Goal: Transaction & Acquisition: Purchase product/service

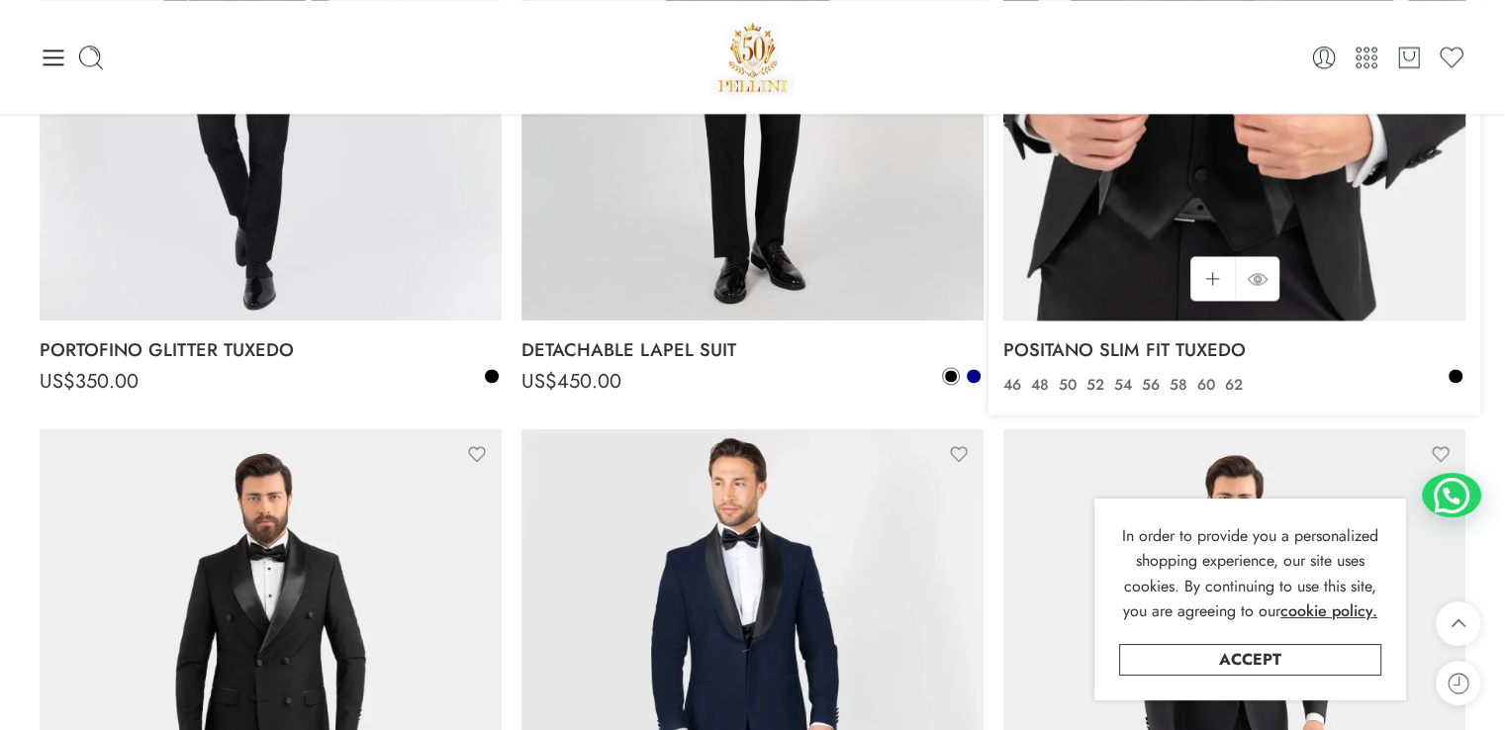
scroll to position [2813, 0]
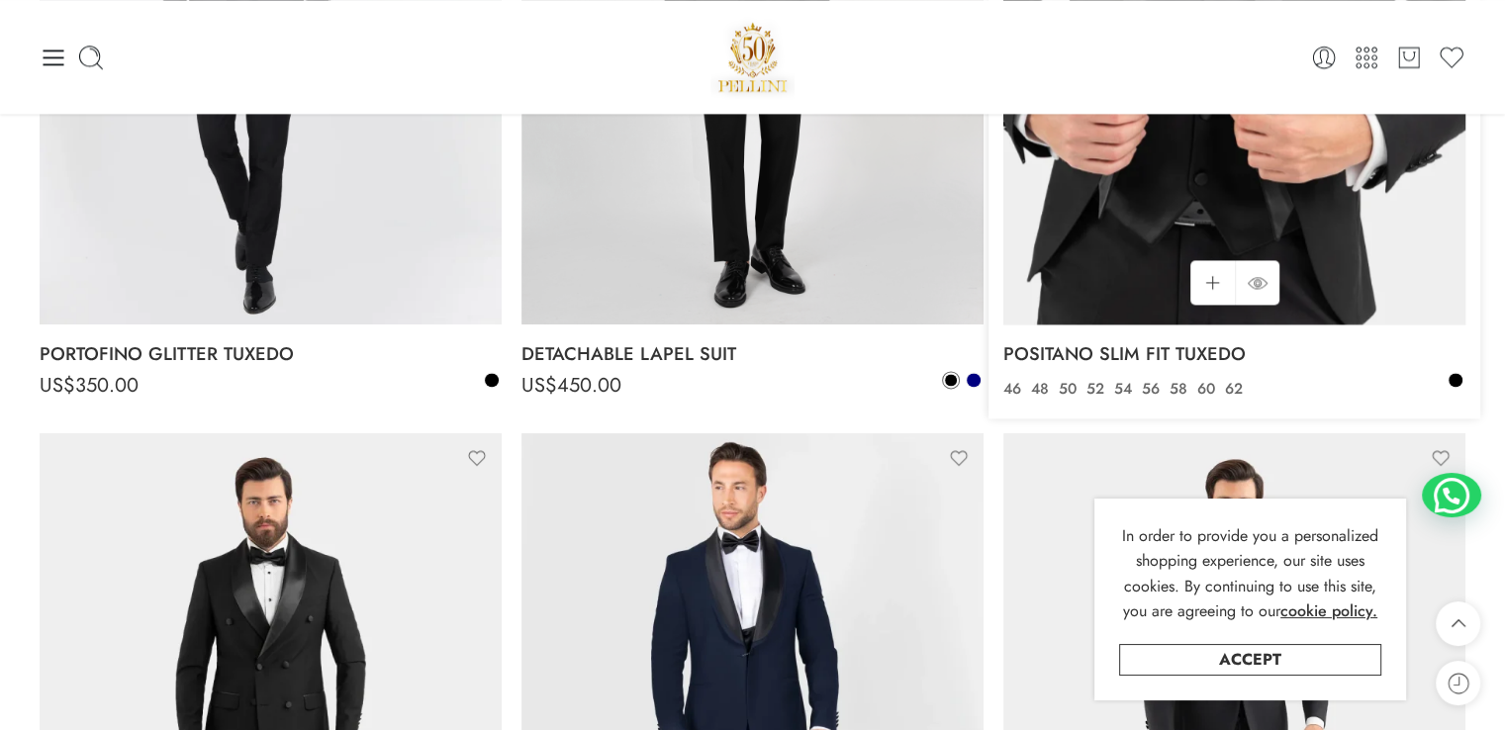
click at [1120, 236] on img at bounding box center [1234, 17] width 462 height 616
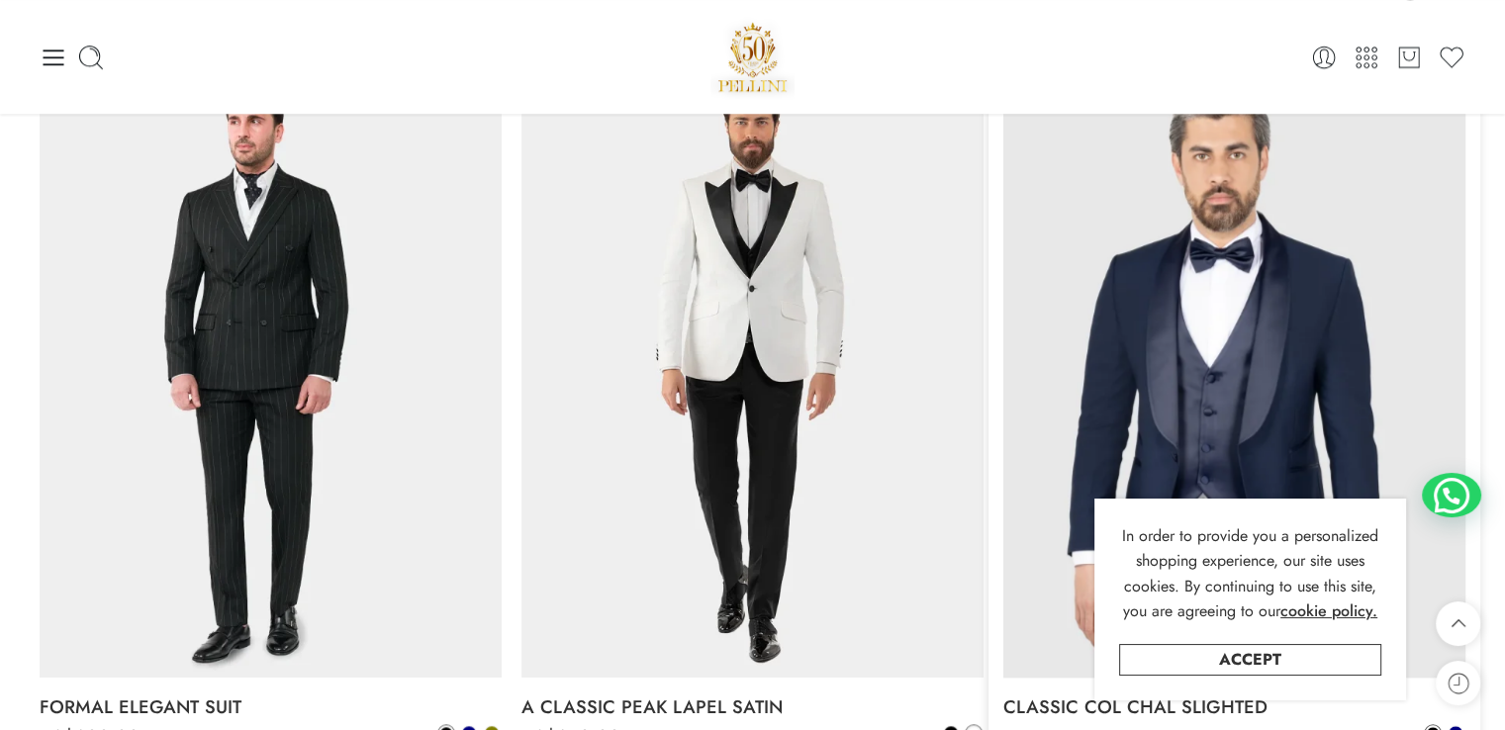
scroll to position [1698, 0]
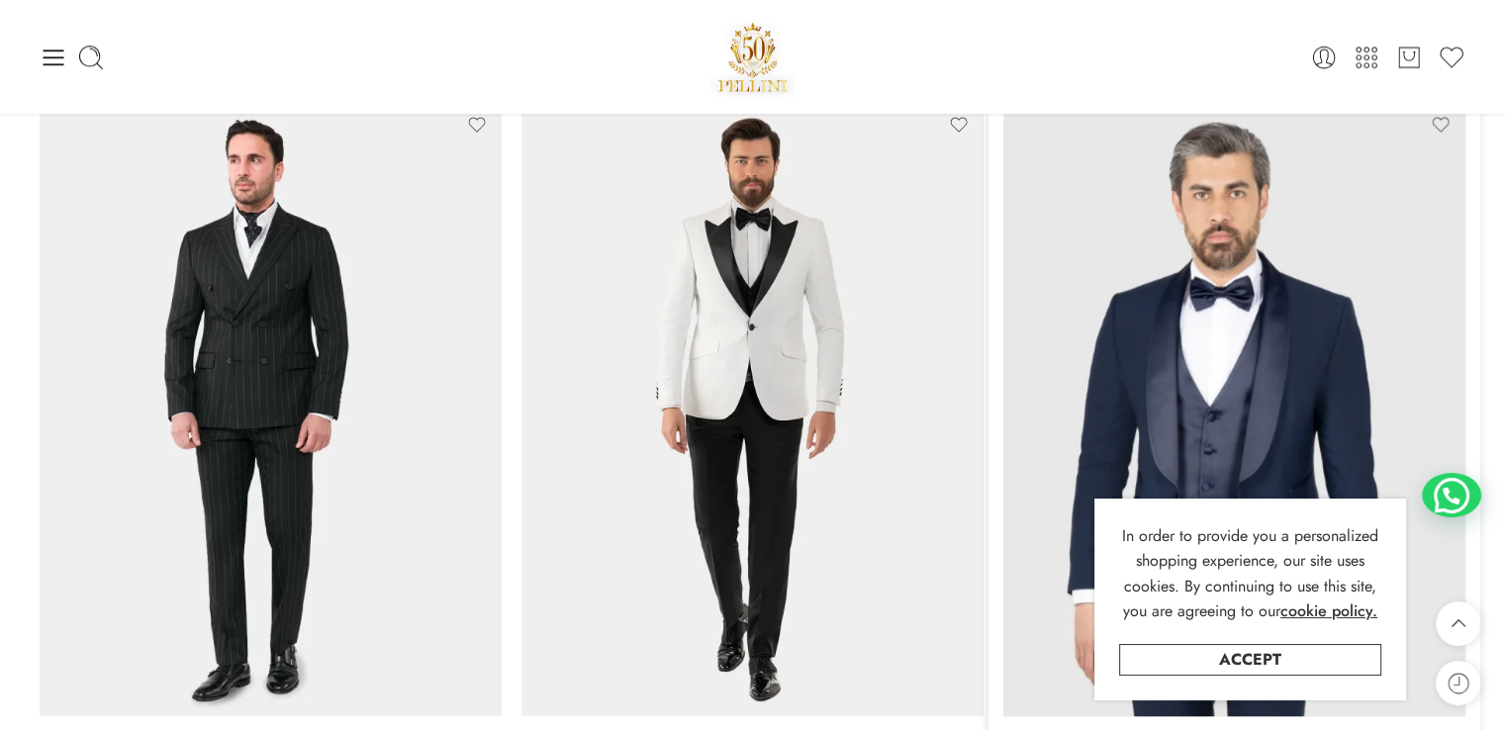
click at [1191, 353] on img at bounding box center [1234, 408] width 462 height 616
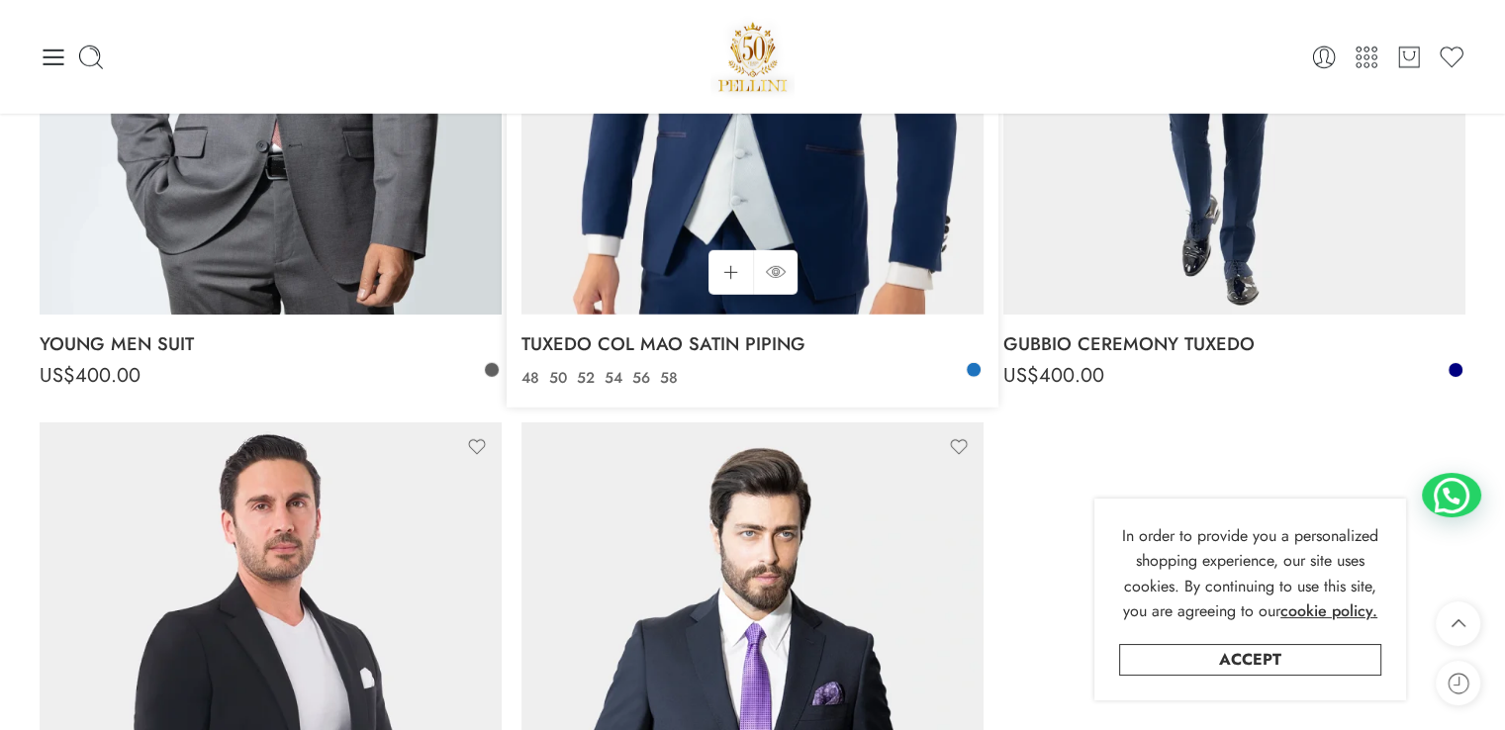
scroll to position [5642, 0]
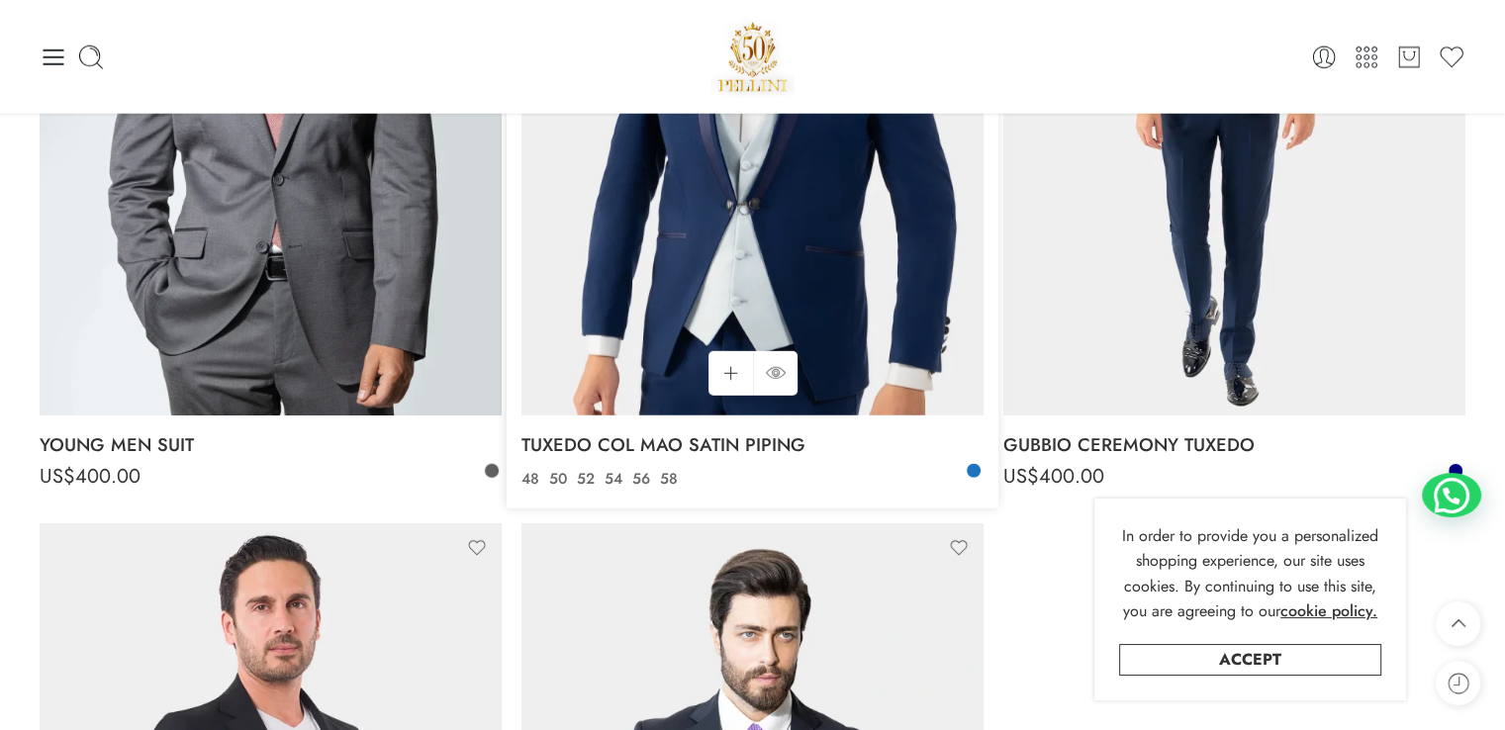
click at [784, 241] on img at bounding box center [752, 107] width 462 height 616
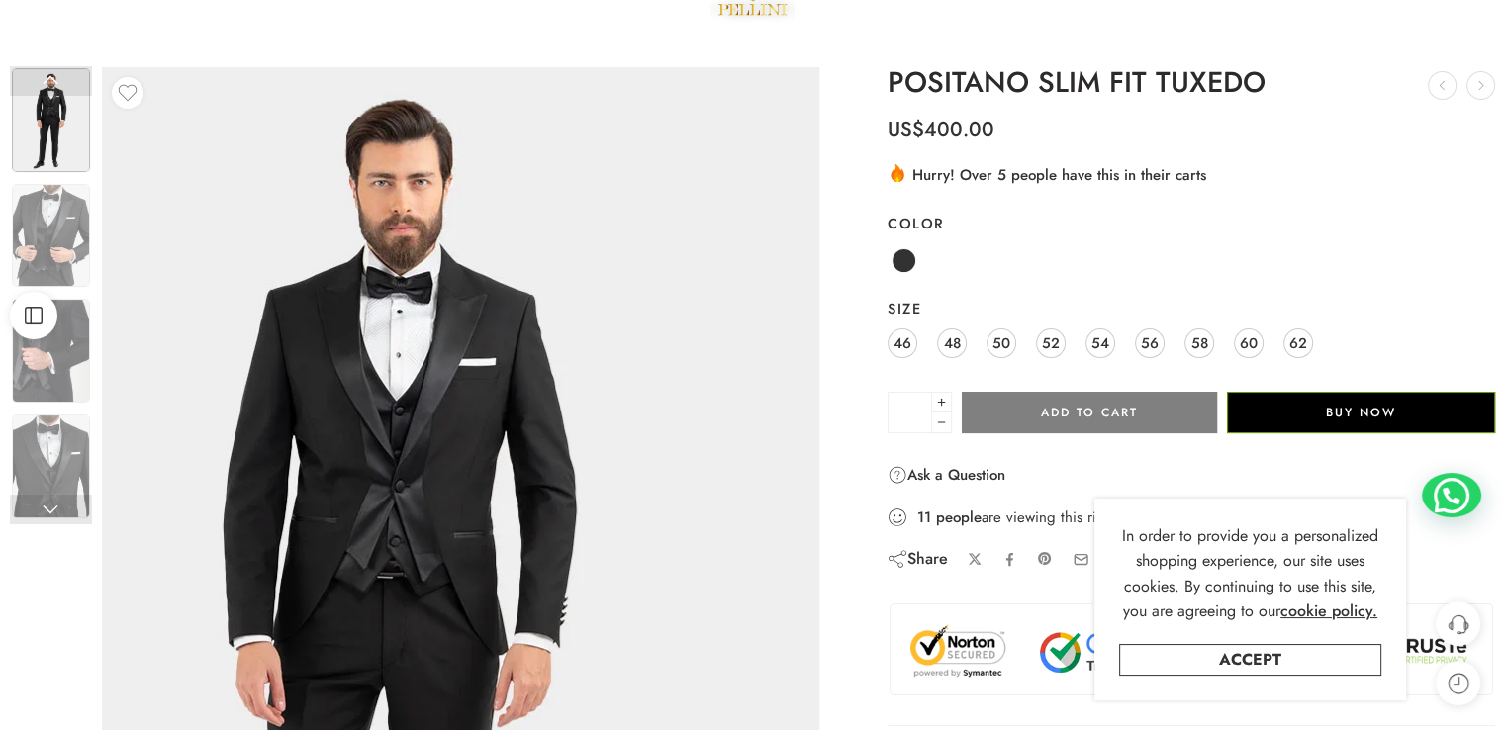
scroll to position [99, 0]
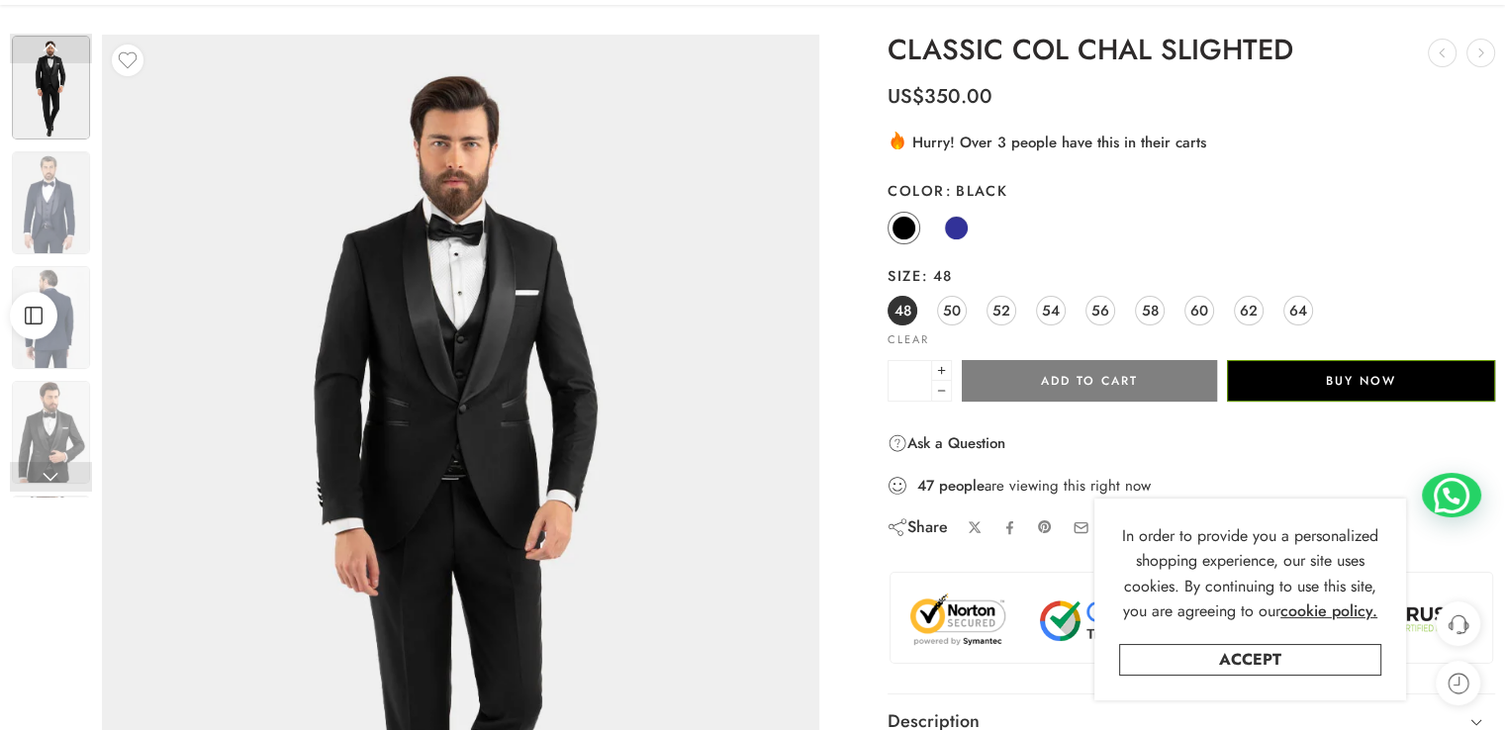
scroll to position [99, 0]
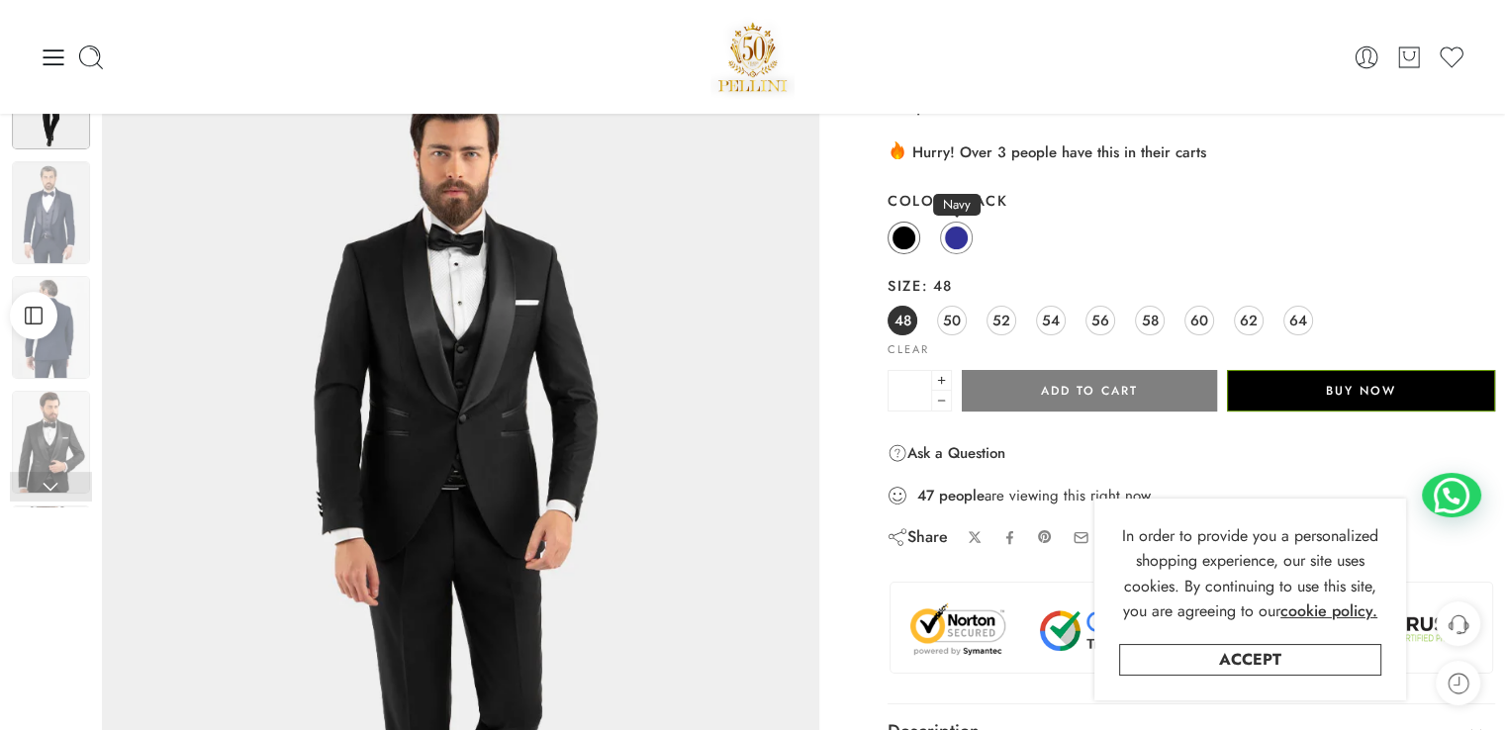
click at [956, 243] on span at bounding box center [956, 238] width 25 height 25
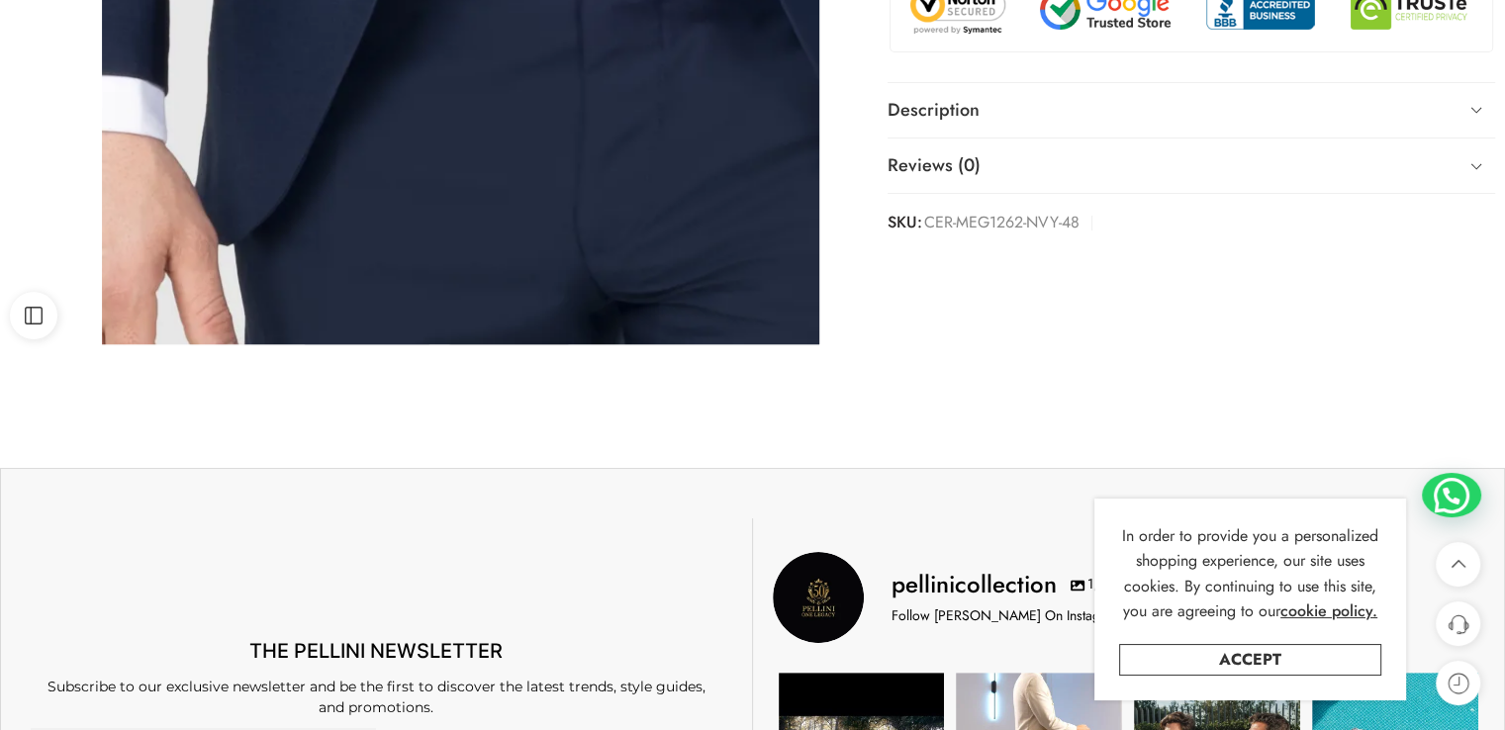
scroll to position [791, 0]
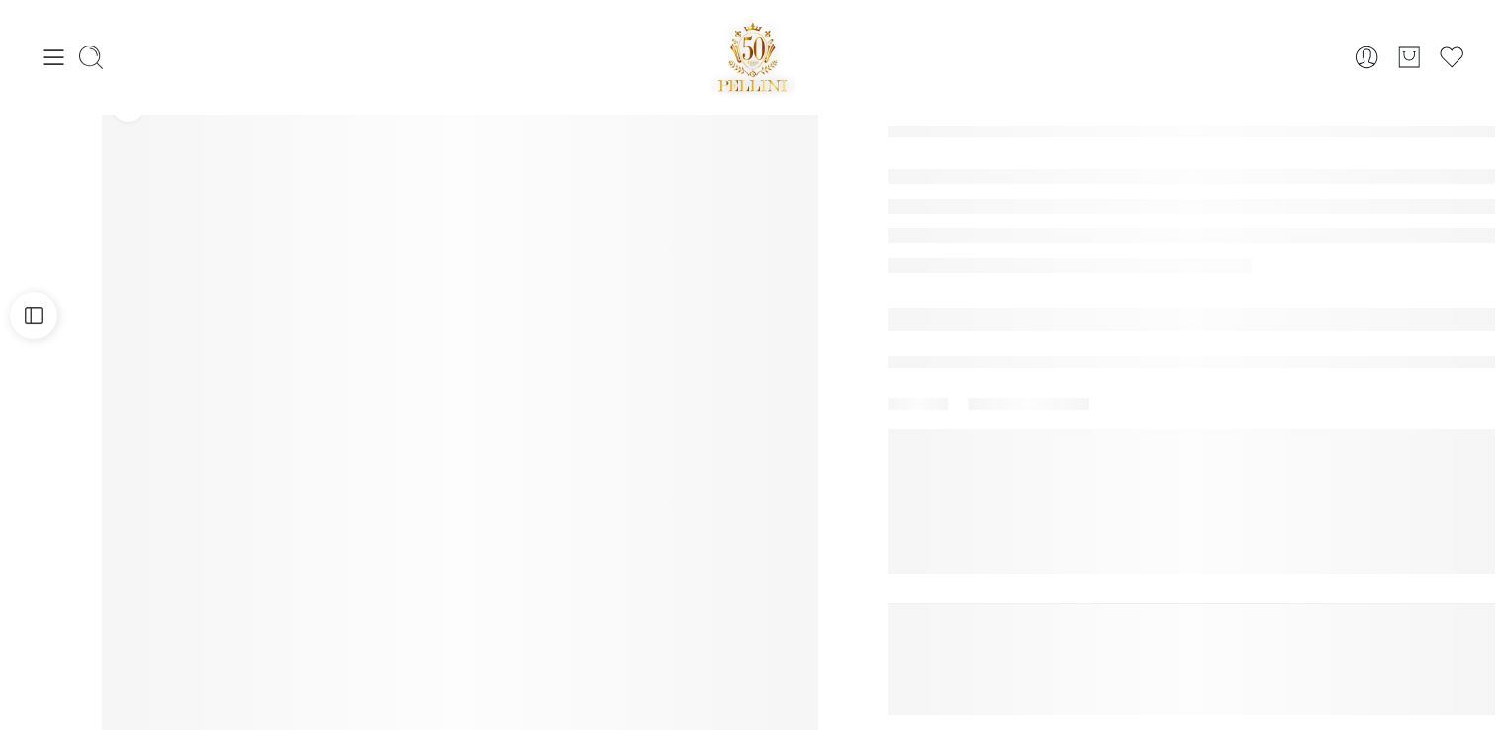
scroll to position [99, 0]
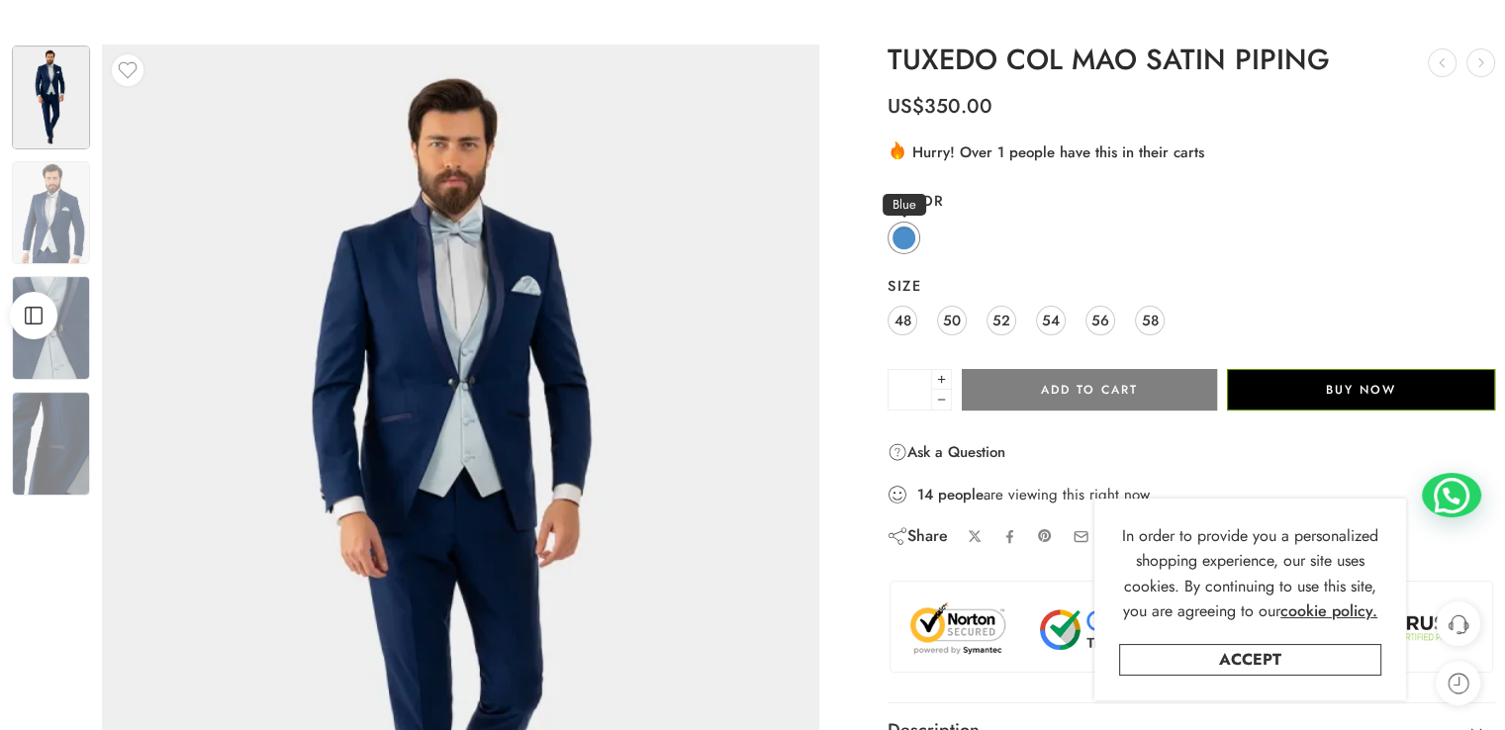
click at [906, 238] on span at bounding box center [903, 238] width 25 height 25
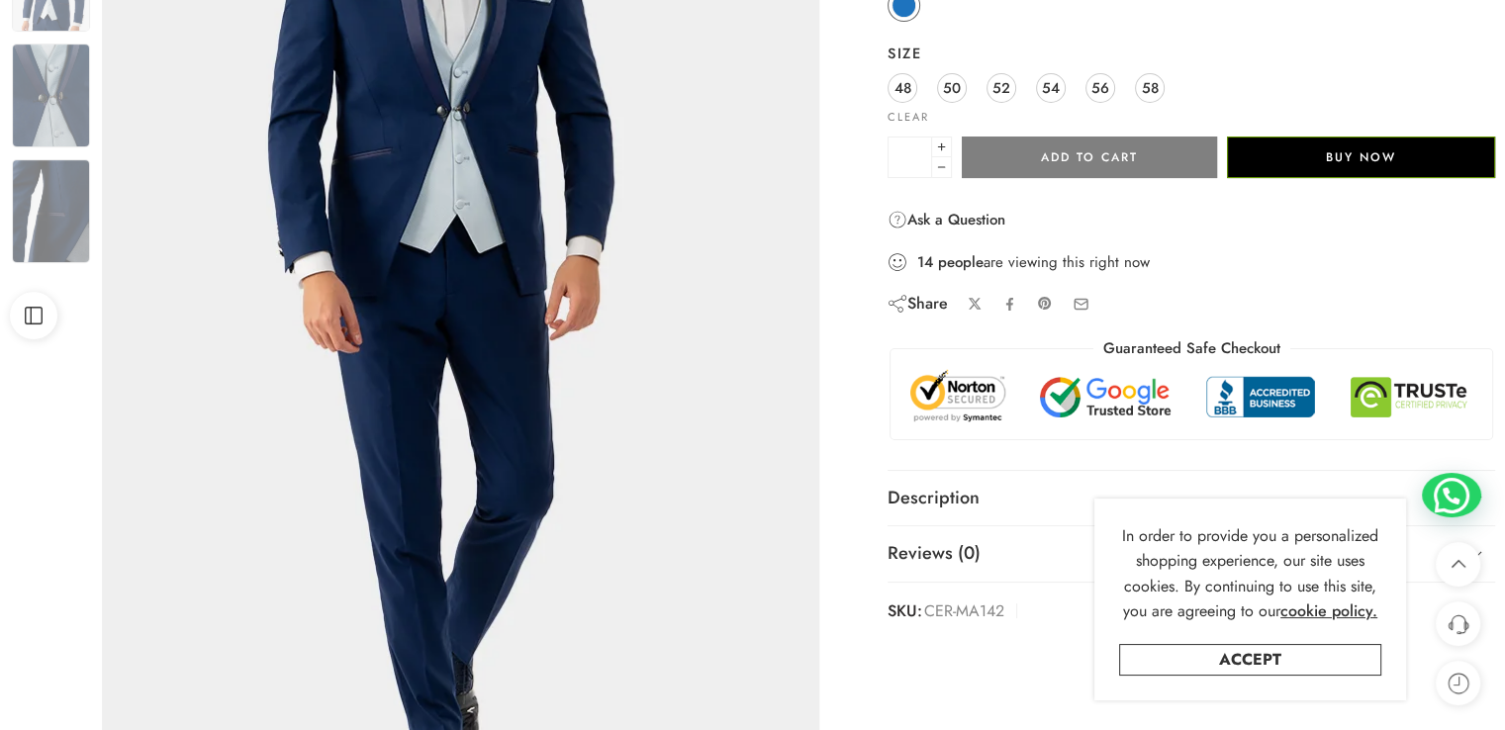
scroll to position [297, 0]
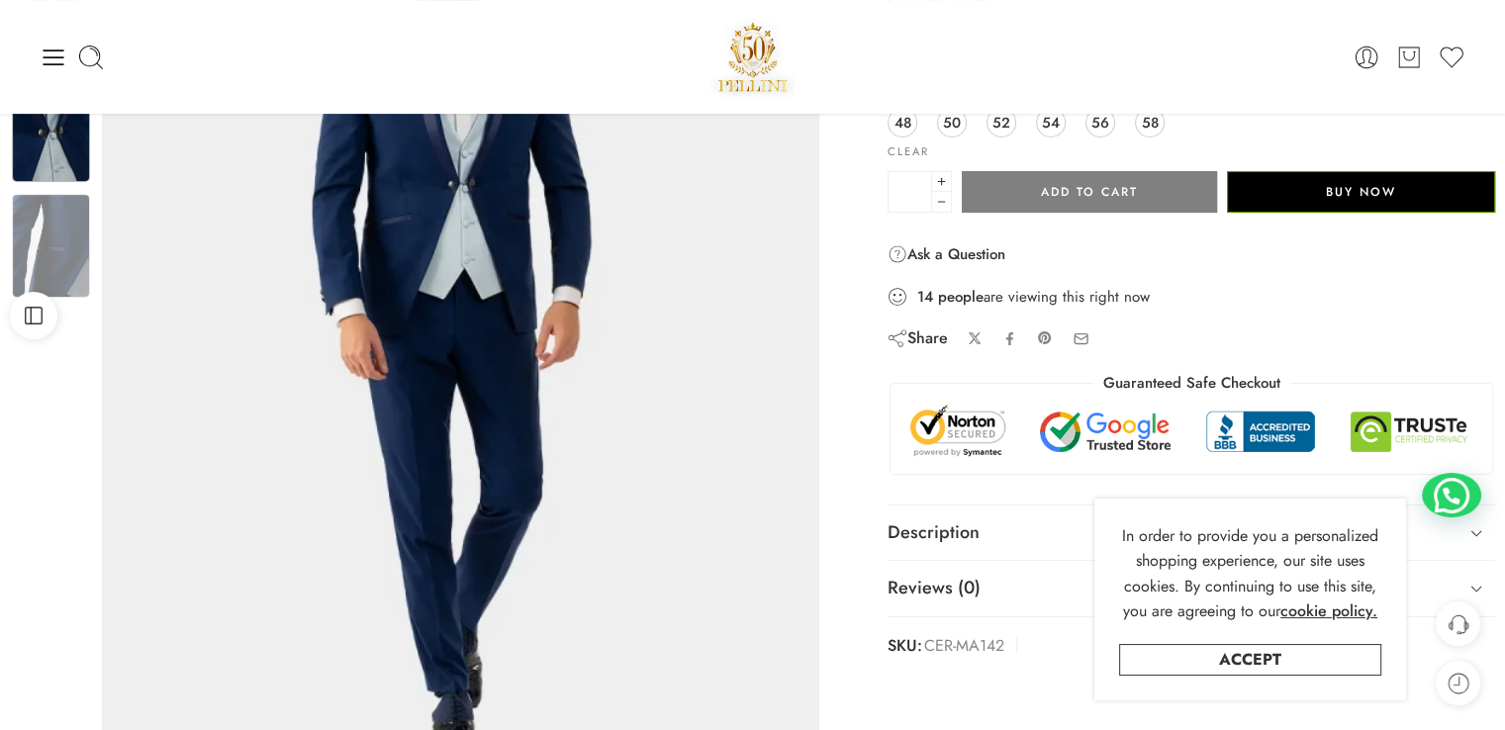
click at [50, 153] on img at bounding box center [51, 130] width 78 height 104
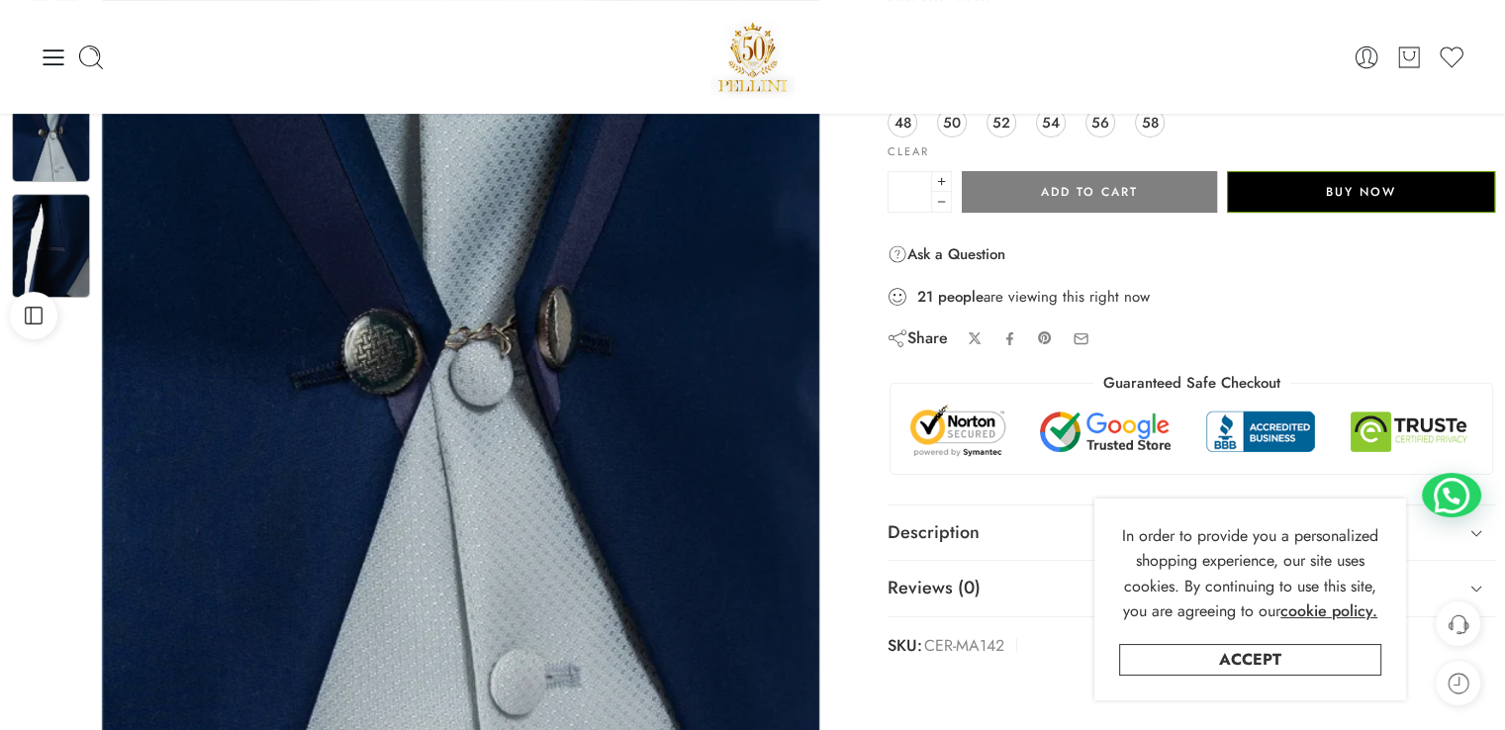
click at [32, 249] on img at bounding box center [51, 246] width 78 height 104
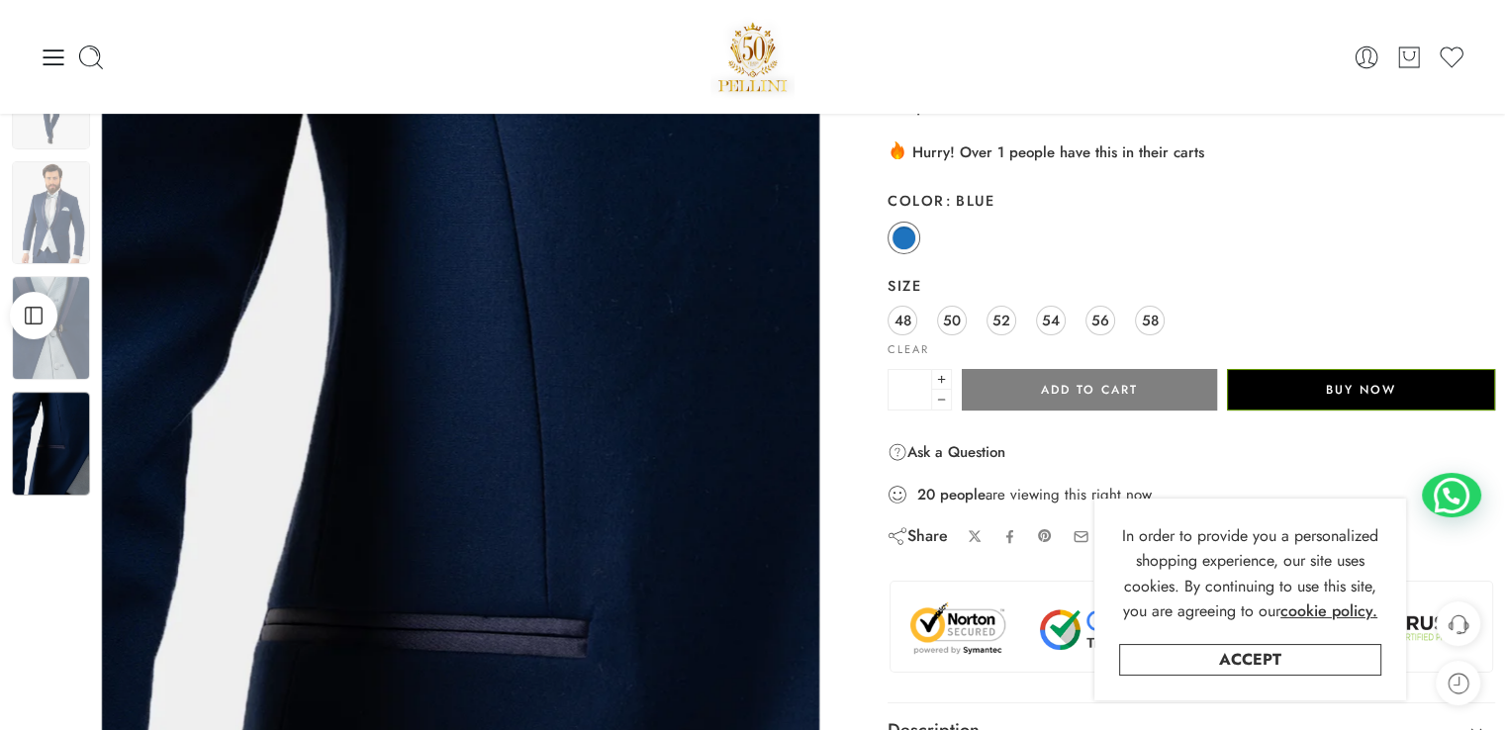
scroll to position [0, 0]
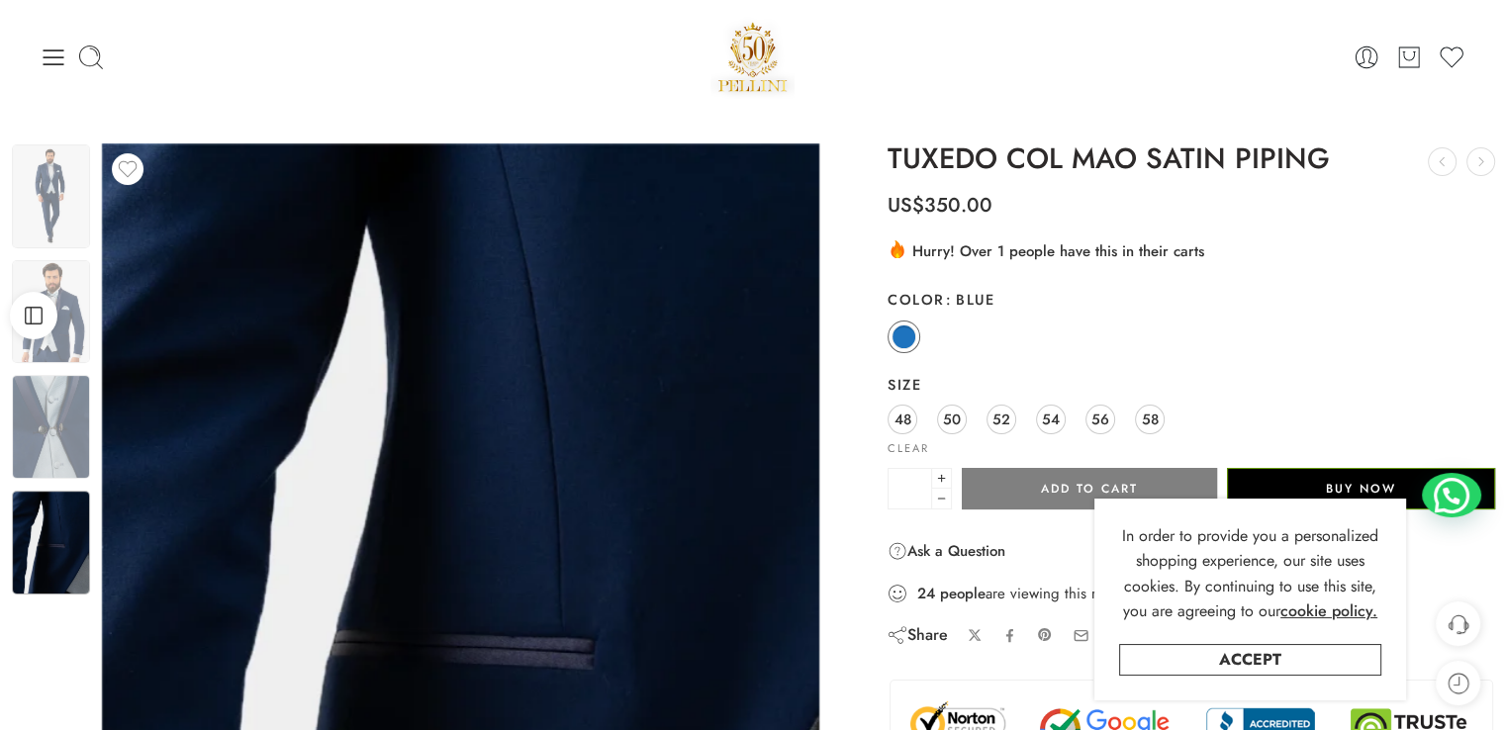
click at [55, 50] on icon at bounding box center [54, 58] width 28 height 28
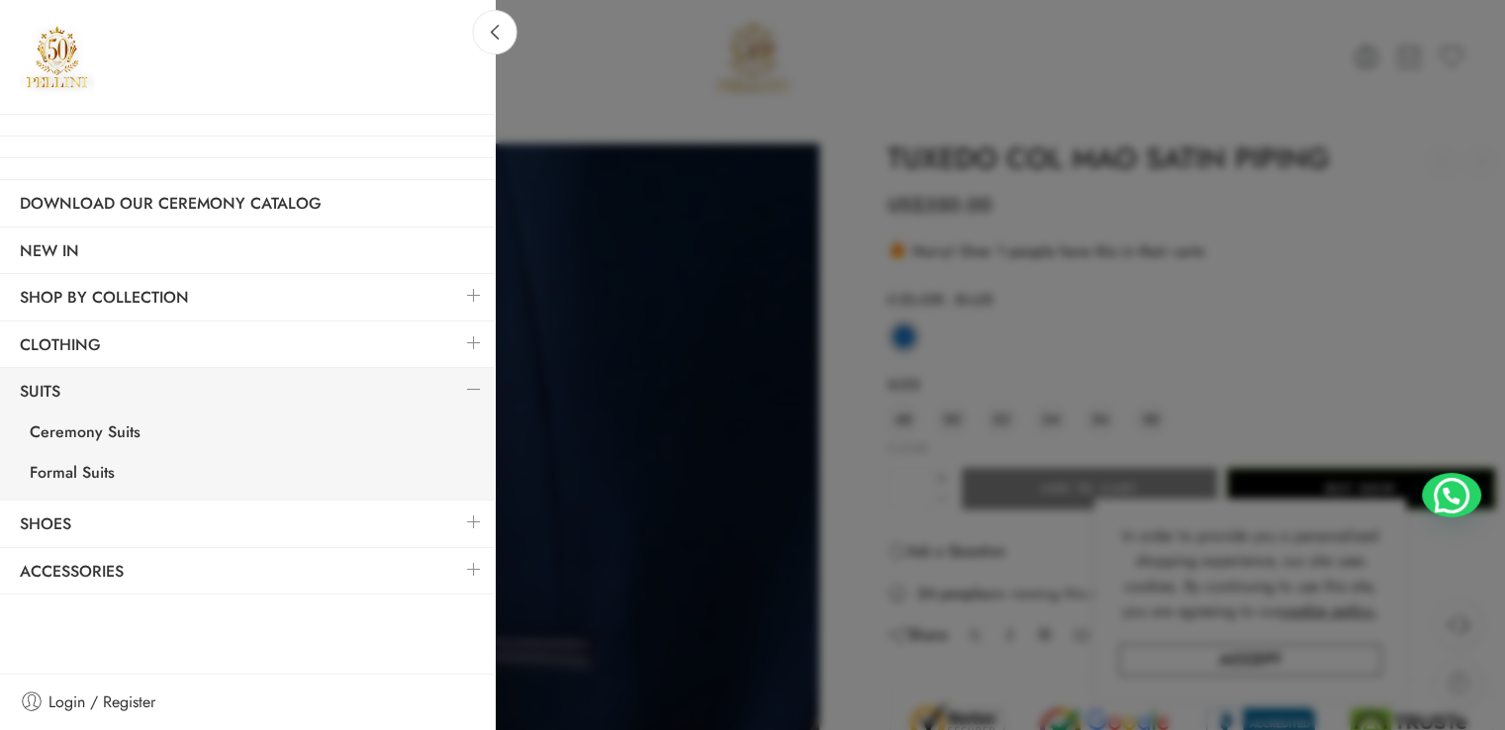
click at [593, 90] on div at bounding box center [752, 365] width 1505 height 730
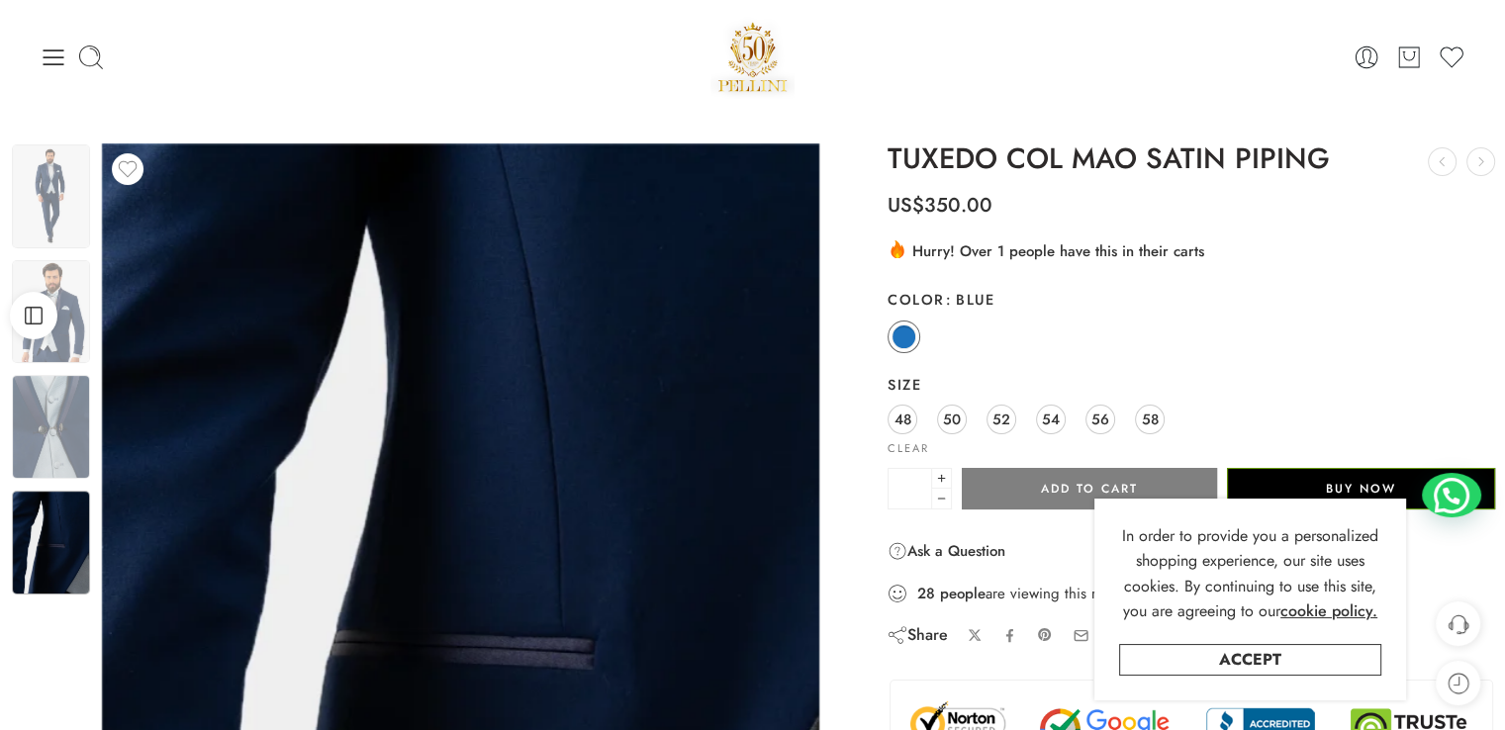
drag, startPoint x: 137, startPoint y: 92, endPoint x: 50, endPoint y: 94, distance: 87.1
click at [137, 92] on div "0 Cart 0 Wishlist" at bounding box center [752, 57] width 1425 height 84
click at [768, 52] on img at bounding box center [752, 57] width 85 height 84
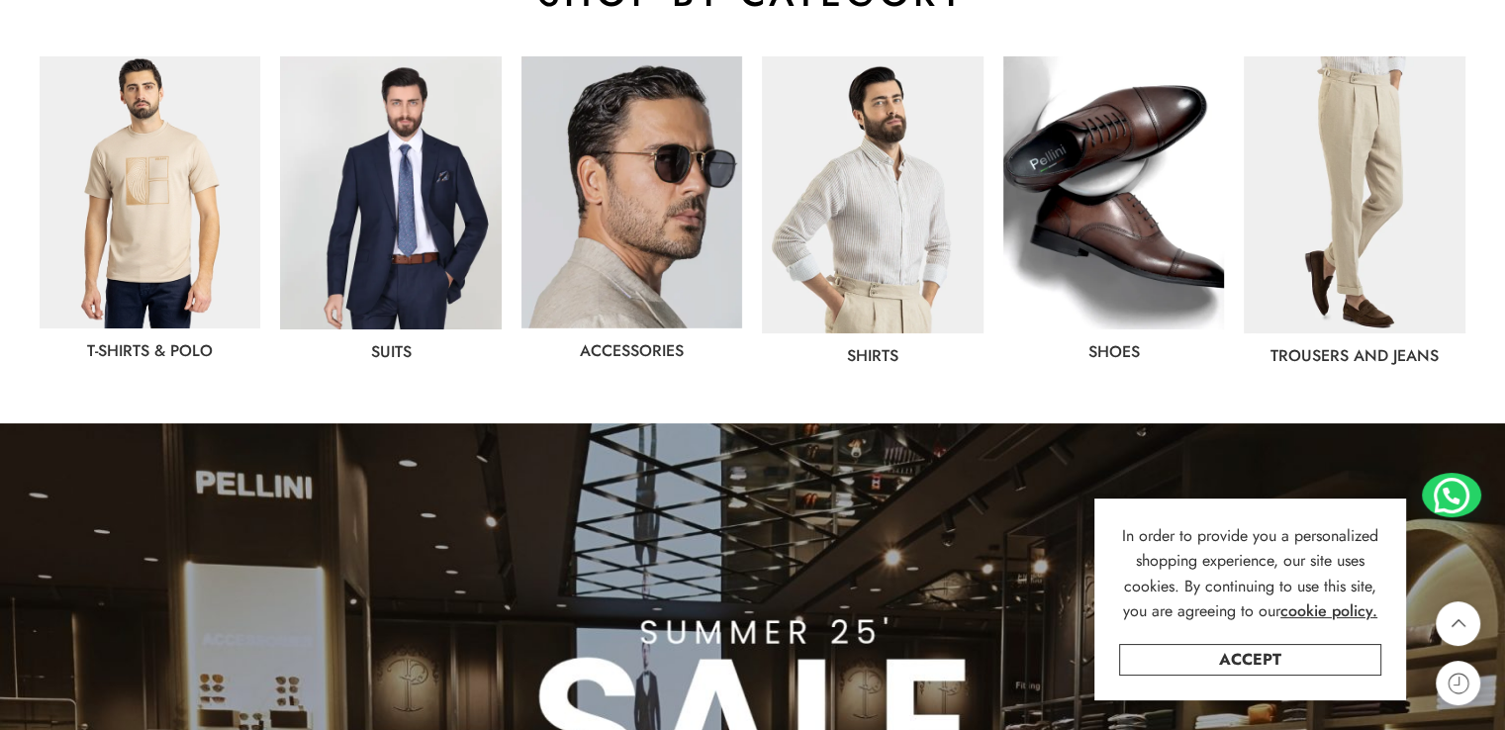
scroll to position [1187, 0]
